Goal: Check status

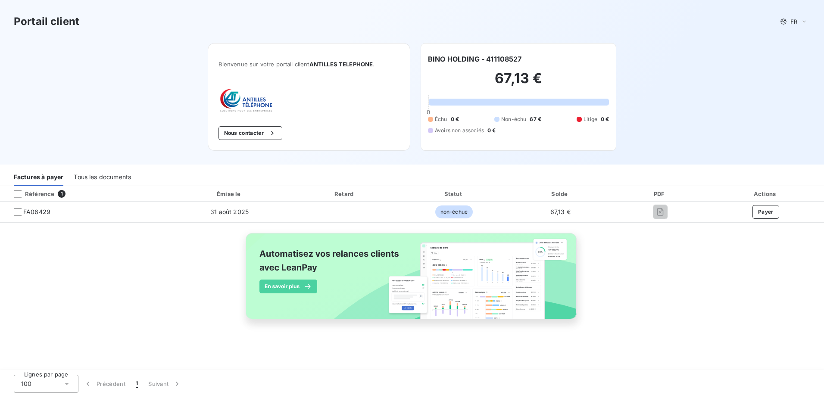
drag, startPoint x: 185, startPoint y: 268, endPoint x: 182, endPoint y: 262, distance: 6.6
click at [184, 268] on div "Référence 1 Émise le Retard Statut Solde PDF Actions FA06429 31 août 2025 non-é…" at bounding box center [412, 262] width 824 height 153
click at [471, 202] on th "Statut" at bounding box center [454, 194] width 108 height 16
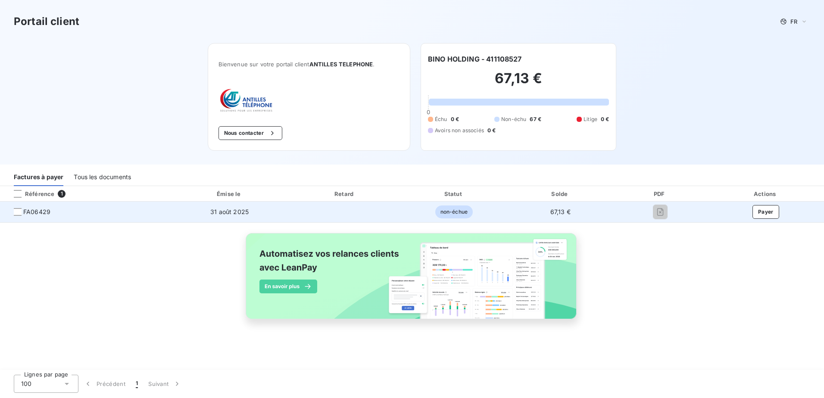
drag, startPoint x: 458, startPoint y: 211, endPoint x: 464, endPoint y: 209, distance: 6.8
click at [464, 209] on span "non-échue" at bounding box center [453, 212] width 37 height 13
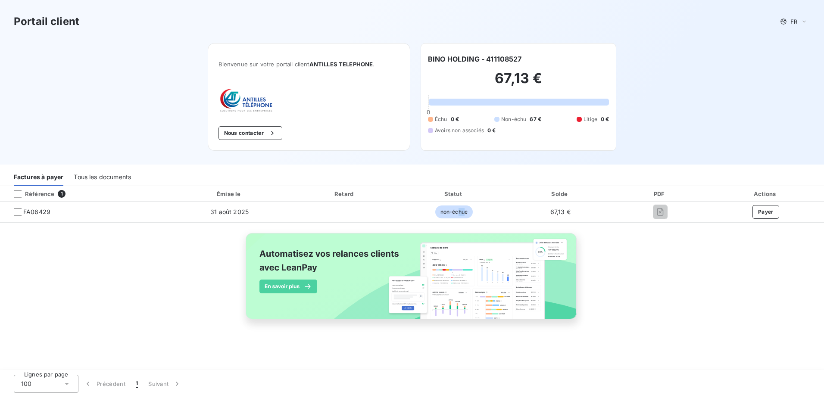
click at [120, 172] on div "Tous les documents" at bounding box center [102, 177] width 57 height 18
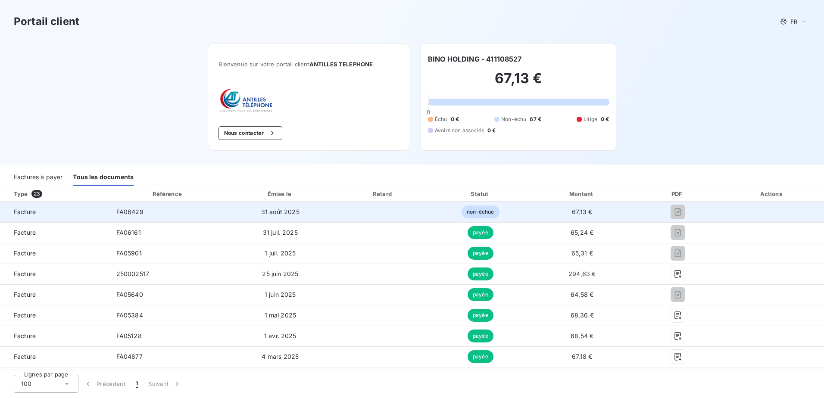
drag, startPoint x: 777, startPoint y: 219, endPoint x: 762, endPoint y: 215, distance: 15.6
click at [774, 218] on td at bounding box center [772, 212] width 104 height 21
drag, startPoint x: 552, startPoint y: 223, endPoint x: 556, endPoint y: 220, distance: 4.9
drag, startPoint x: 556, startPoint y: 220, endPoint x: 548, endPoint y: 219, distance: 8.2
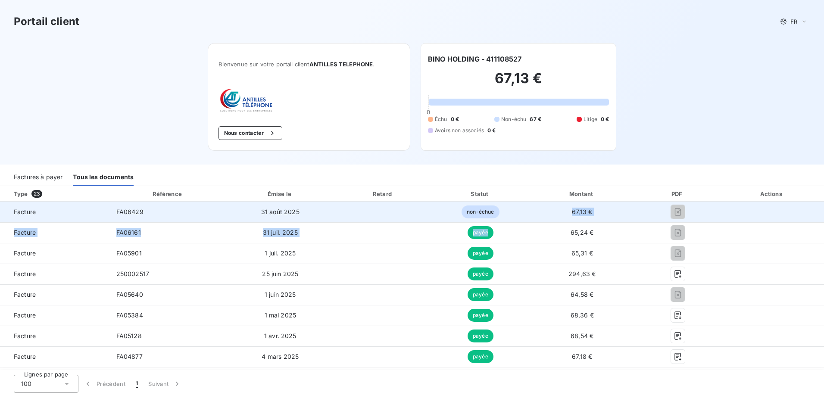
click at [561, 214] on td "67,13 €" at bounding box center [581, 212] width 107 height 21
click at [45, 208] on span "Facture" at bounding box center [55, 212] width 96 height 9
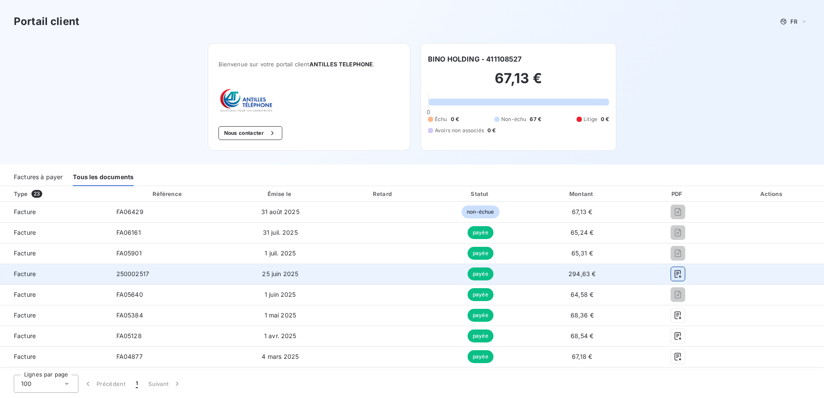
click at [674, 274] on icon "button" at bounding box center [677, 275] width 6 height 8
